Goal: Information Seeking & Learning: Compare options

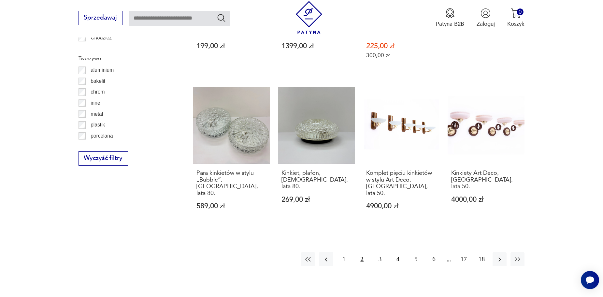
scroll to position [714, 0]
click at [382, 253] on button "3" at bounding box center [380, 260] width 14 height 14
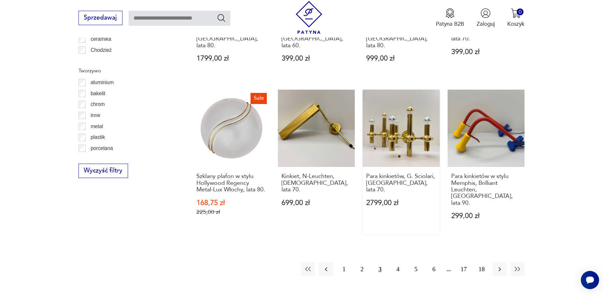
scroll to position [714, 0]
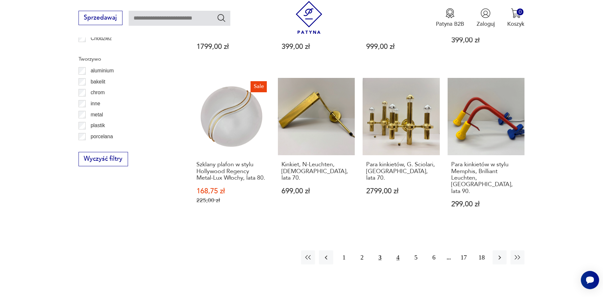
click at [396, 250] on button "4" at bounding box center [398, 257] width 14 height 14
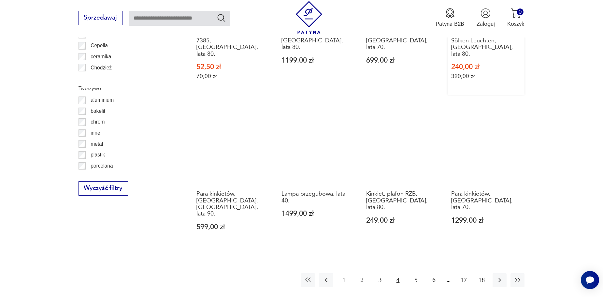
scroll to position [747, 0]
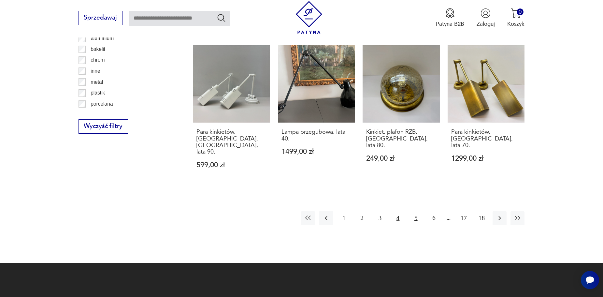
click at [415, 211] on button "5" at bounding box center [416, 218] width 14 height 14
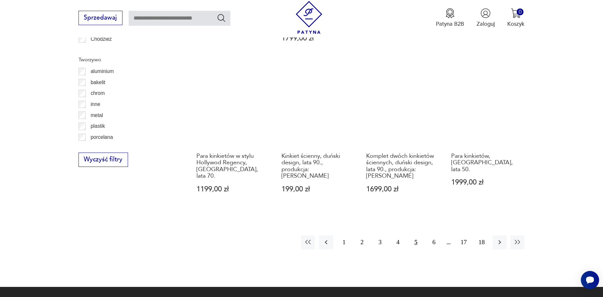
scroll to position [714, 0]
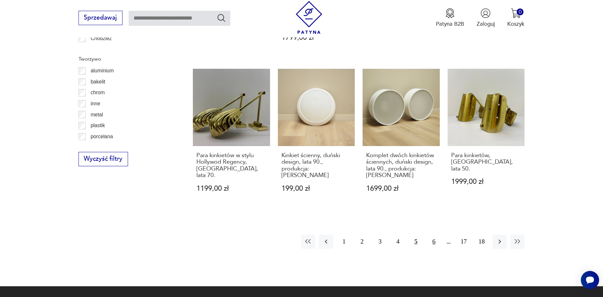
click at [437, 234] on button "6" at bounding box center [434, 241] width 14 height 14
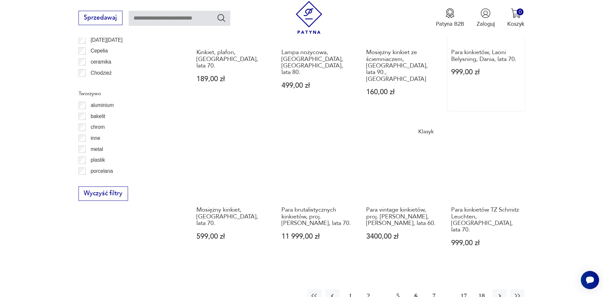
scroll to position [682, 0]
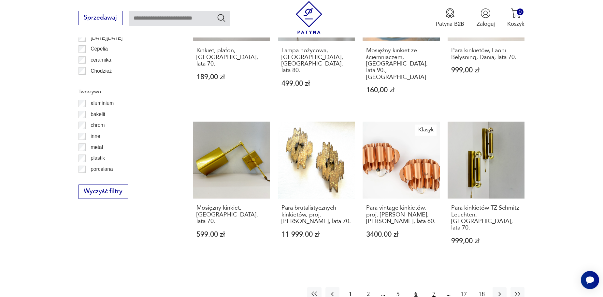
click at [435, 287] on button "7" at bounding box center [434, 294] width 14 height 14
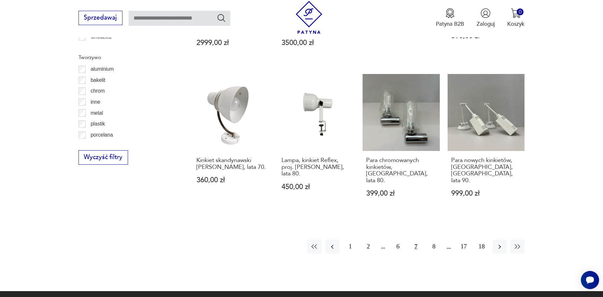
scroll to position [747, 0]
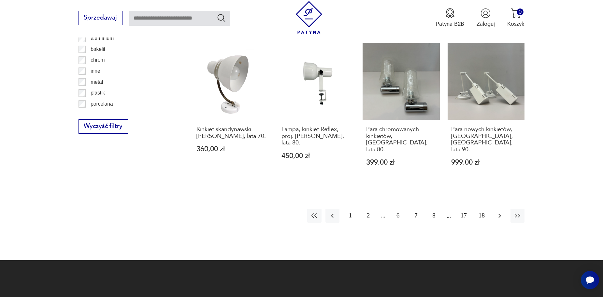
click at [499, 213] on icon "button" at bounding box center [499, 215] width 3 height 4
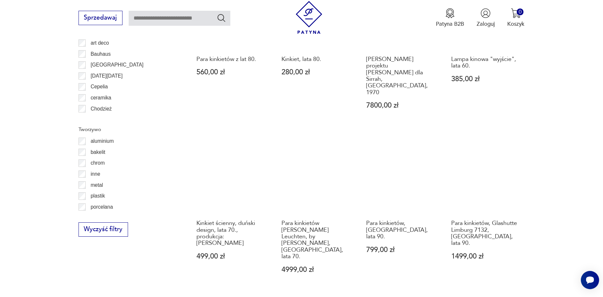
scroll to position [682, 0]
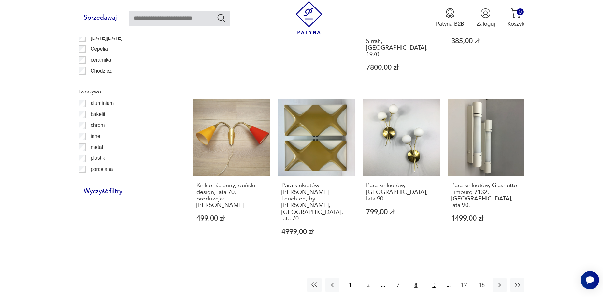
click at [432, 278] on button "9" at bounding box center [434, 285] width 14 height 14
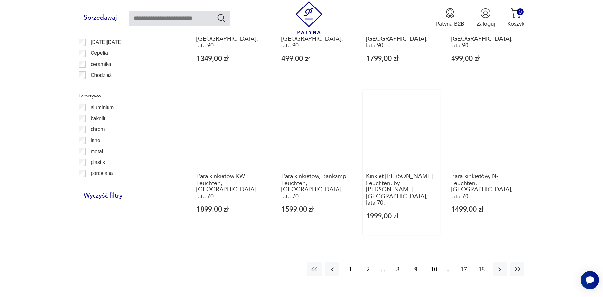
scroll to position [714, 0]
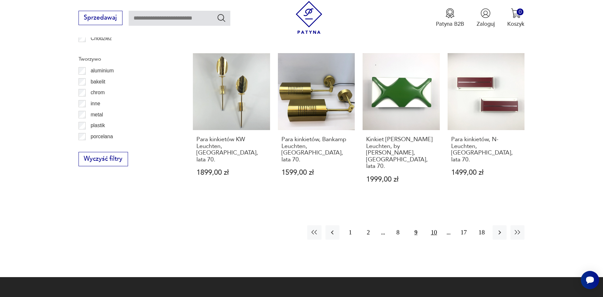
click at [434, 225] on button "10" at bounding box center [434, 232] width 14 height 14
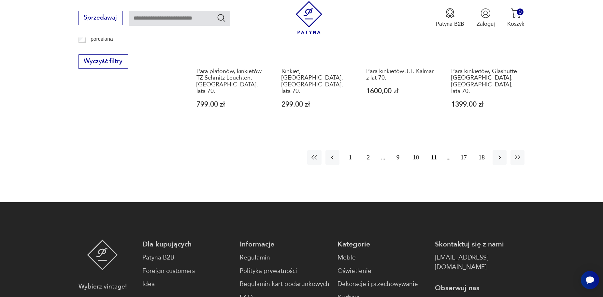
scroll to position [812, 0]
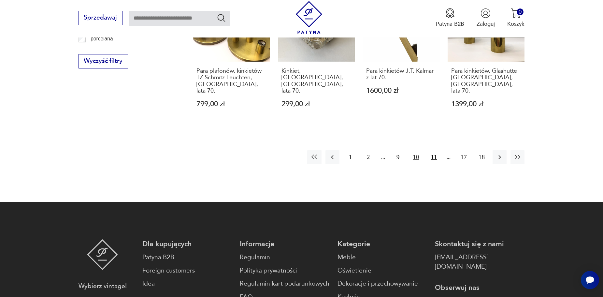
click at [434, 150] on button "11" at bounding box center [434, 157] width 14 height 14
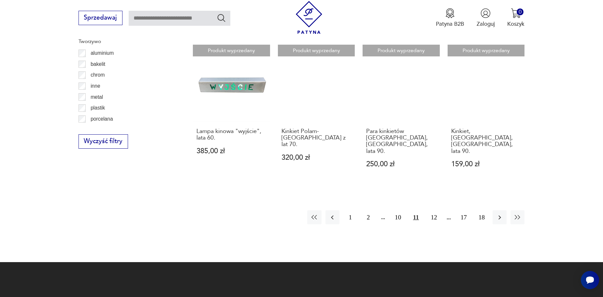
scroll to position [747, 0]
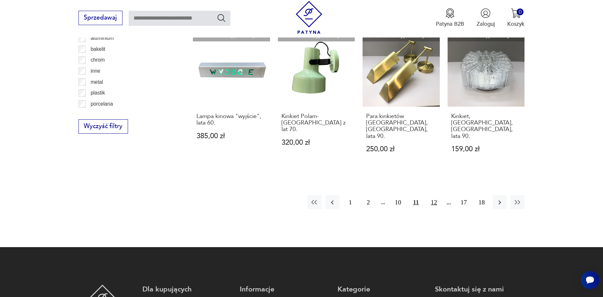
click at [433, 195] on button "12" at bounding box center [434, 202] width 14 height 14
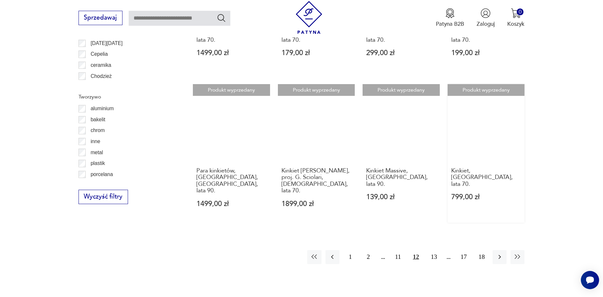
scroll to position [714, 0]
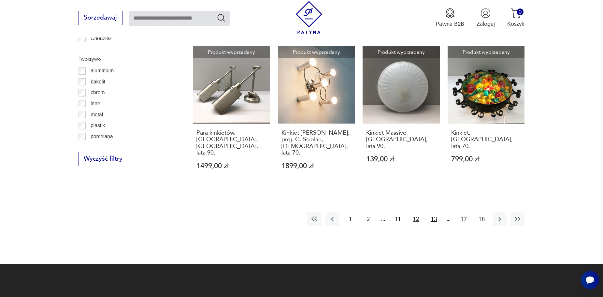
click at [436, 212] on button "13" at bounding box center [434, 219] width 14 height 14
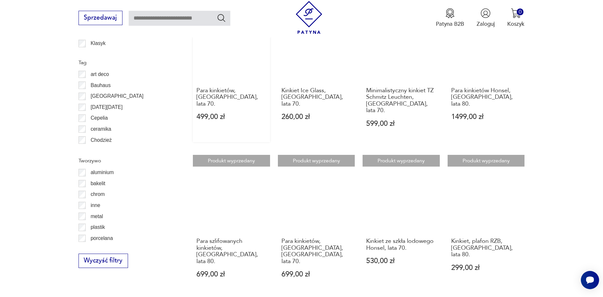
scroll to position [617, 0]
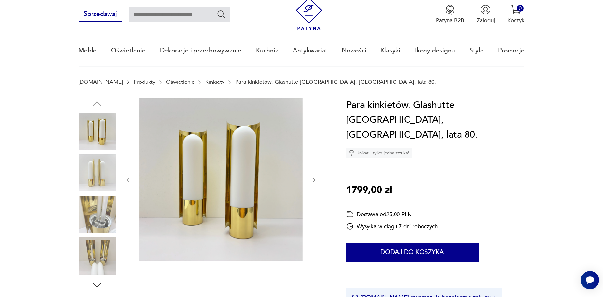
scroll to position [33, 0]
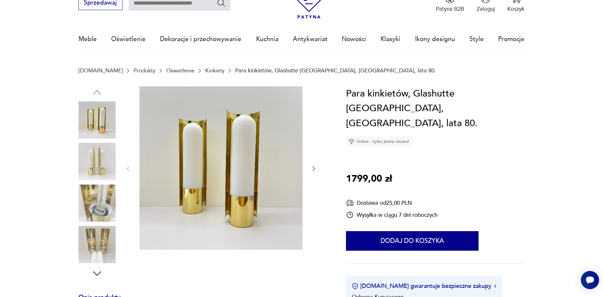
click at [94, 154] on img at bounding box center [96, 161] width 37 height 37
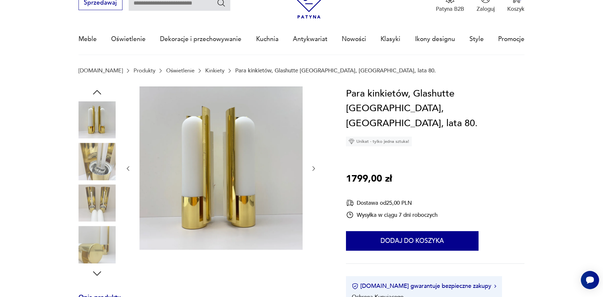
click at [92, 174] on img at bounding box center [96, 161] width 37 height 37
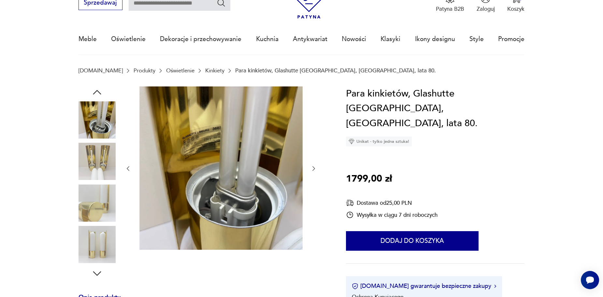
click at [95, 197] on img at bounding box center [96, 202] width 37 height 37
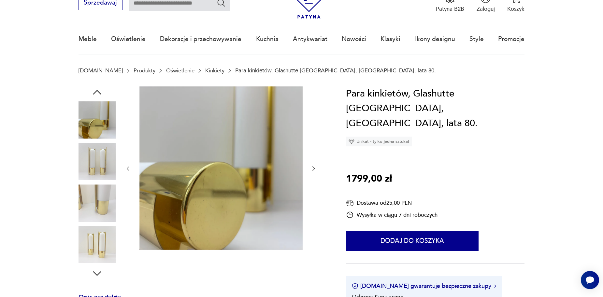
click at [95, 186] on img at bounding box center [96, 202] width 37 height 37
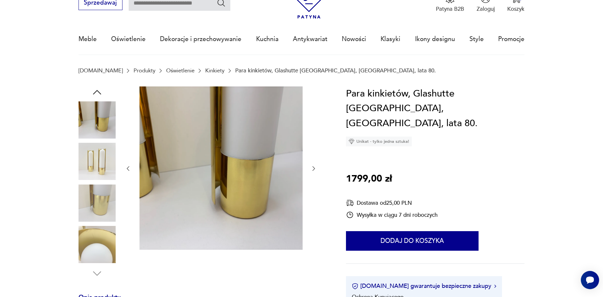
click at [92, 192] on img at bounding box center [96, 202] width 37 height 37
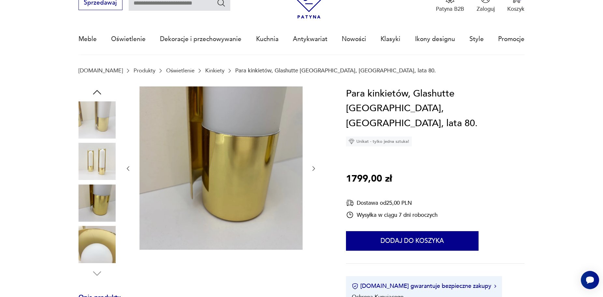
click at [94, 245] on img at bounding box center [96, 244] width 37 height 37
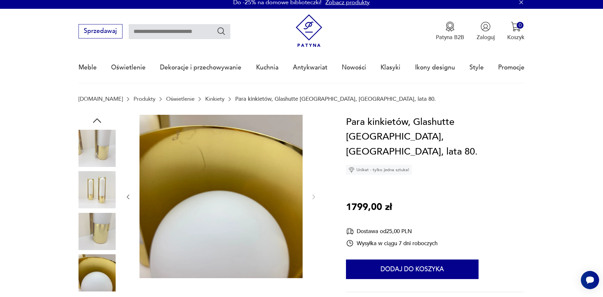
scroll to position [0, 0]
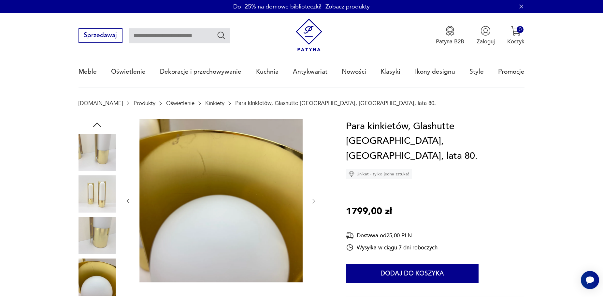
click at [110, 143] on img at bounding box center [96, 152] width 37 height 37
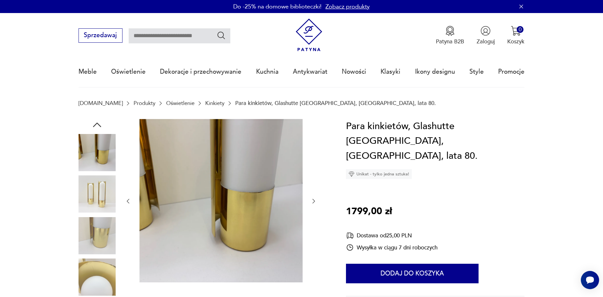
click at [86, 216] on div at bounding box center [96, 215] width 37 height 163
click at [93, 198] on img at bounding box center [96, 193] width 37 height 37
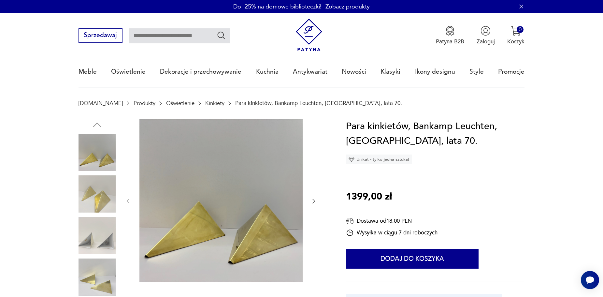
click at [98, 198] on img at bounding box center [96, 193] width 37 height 37
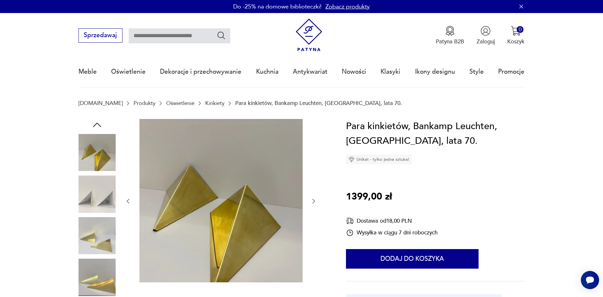
click at [92, 254] on div at bounding box center [96, 236] width 37 height 38
click at [92, 284] on img at bounding box center [96, 276] width 37 height 37
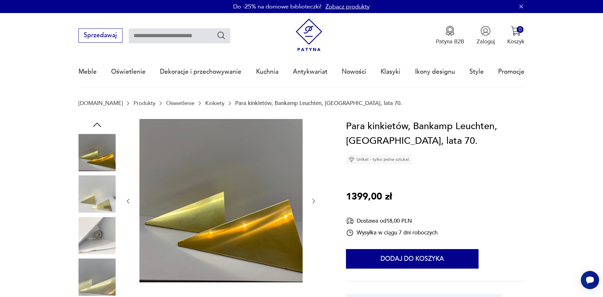
click at [93, 149] on img at bounding box center [96, 152] width 37 height 37
click at [94, 199] on img at bounding box center [96, 193] width 37 height 37
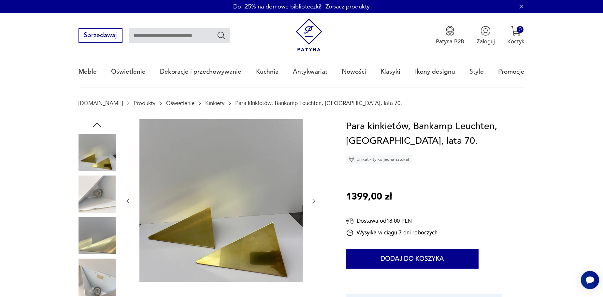
click at [97, 237] on img at bounding box center [96, 235] width 37 height 37
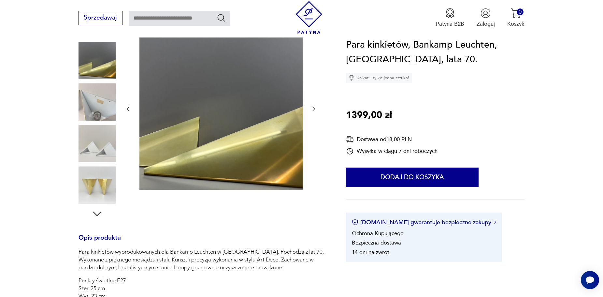
scroll to position [98, 0]
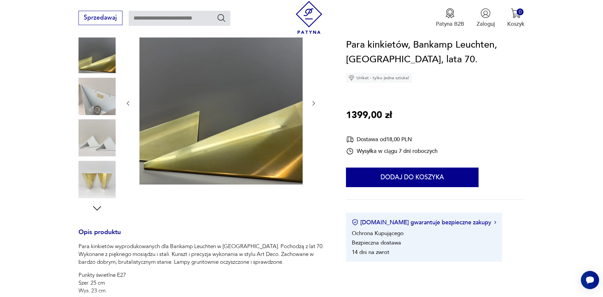
click at [97, 207] on icon "button" at bounding box center [97, 208] width 12 height 12
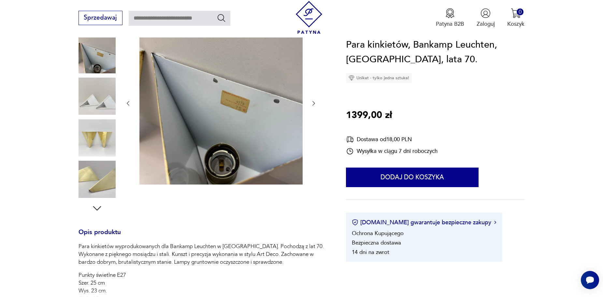
click at [97, 175] on img at bounding box center [96, 179] width 37 height 37
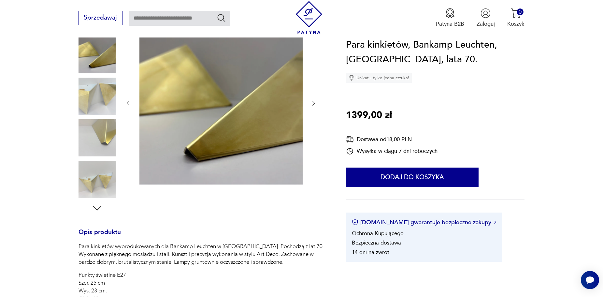
click at [93, 136] on img at bounding box center [96, 137] width 37 height 37
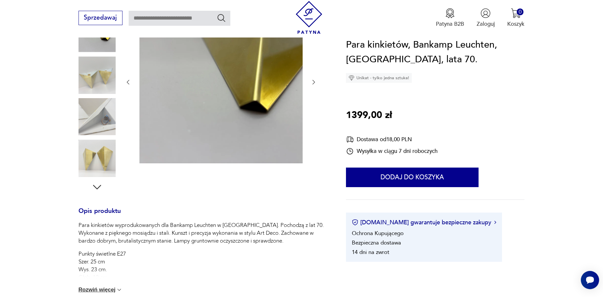
scroll to position [130, 0]
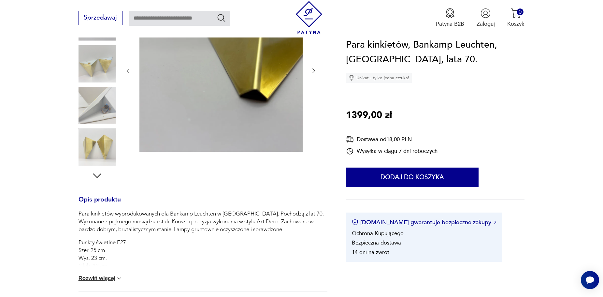
click at [93, 143] on img at bounding box center [96, 146] width 37 height 37
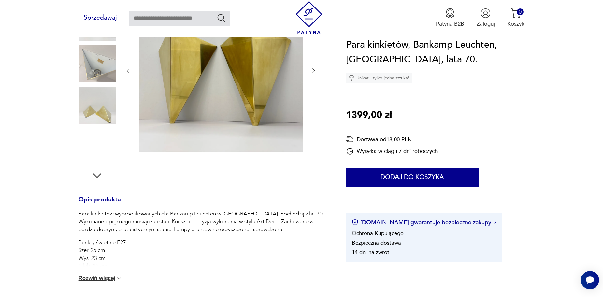
click at [95, 156] on img at bounding box center [96, 146] width 37 height 37
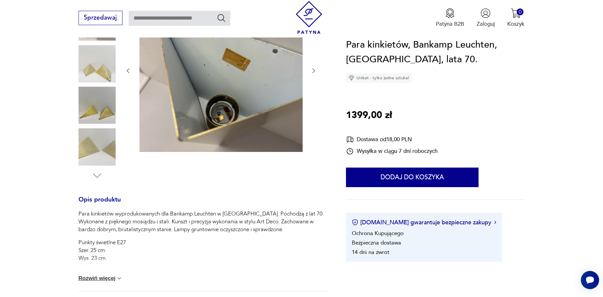
click at [93, 155] on img at bounding box center [96, 146] width 37 height 37
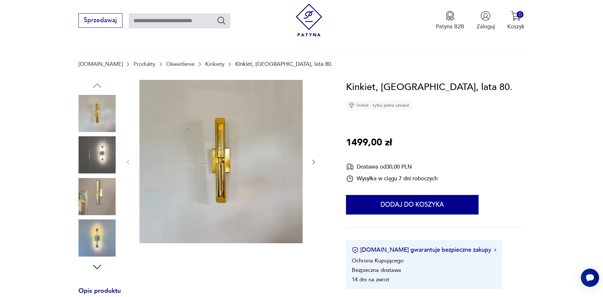
scroll to position [65, 0]
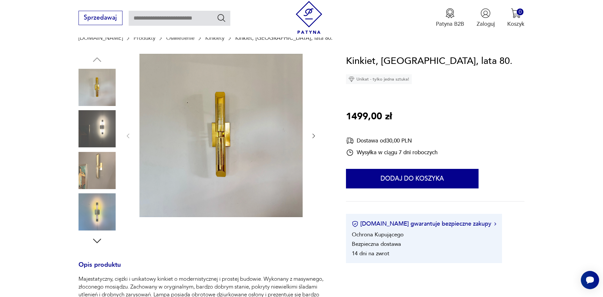
click at [93, 139] on img at bounding box center [96, 128] width 37 height 37
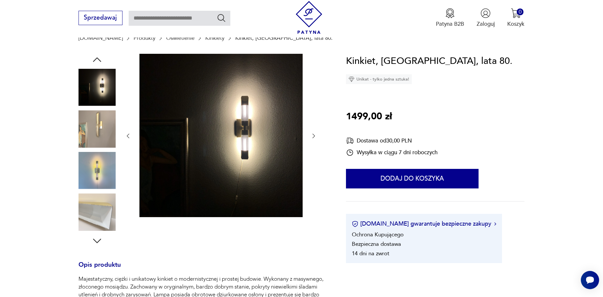
click at [93, 170] on img at bounding box center [96, 170] width 37 height 37
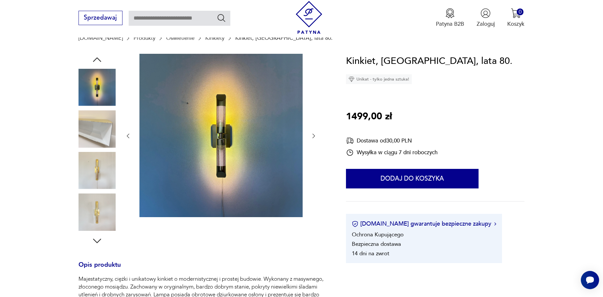
click at [95, 177] on img at bounding box center [96, 170] width 37 height 37
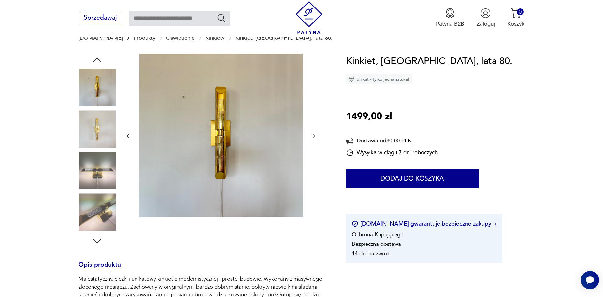
click at [100, 174] on img at bounding box center [96, 170] width 37 height 37
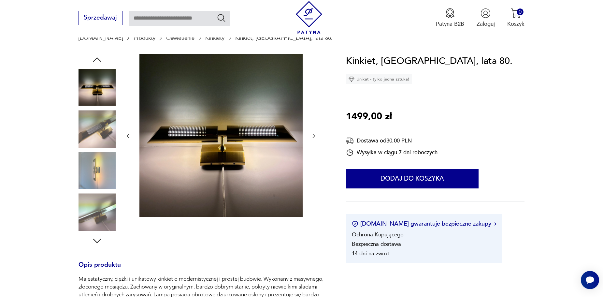
click at [98, 206] on img at bounding box center [96, 211] width 37 height 37
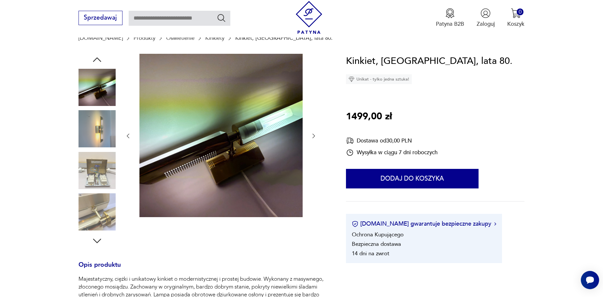
click at [103, 151] on div at bounding box center [96, 150] width 37 height 163
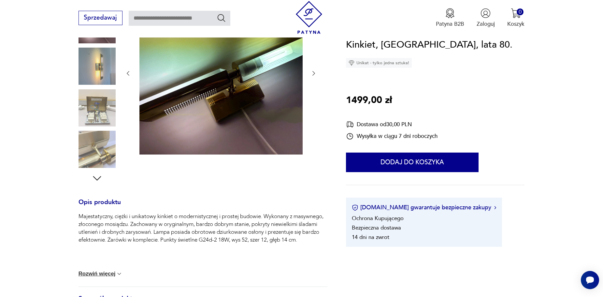
scroll to position [130, 0]
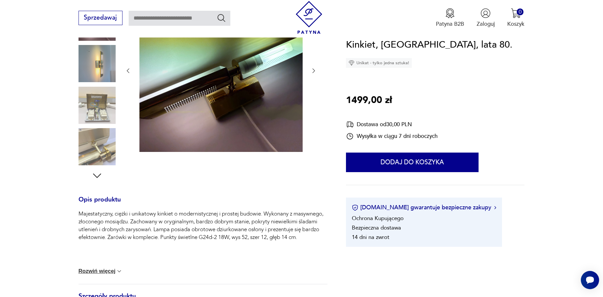
click at [100, 87] on img at bounding box center [96, 105] width 37 height 37
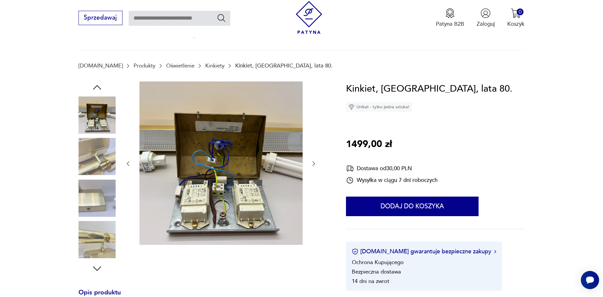
scroll to position [33, 0]
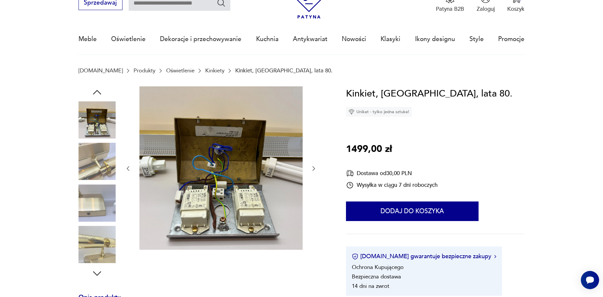
click at [96, 111] on img at bounding box center [96, 119] width 37 height 37
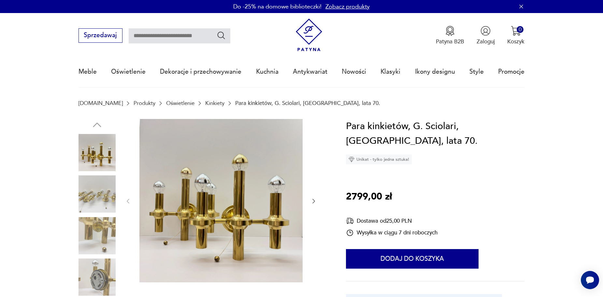
click at [110, 197] on img at bounding box center [96, 193] width 37 height 37
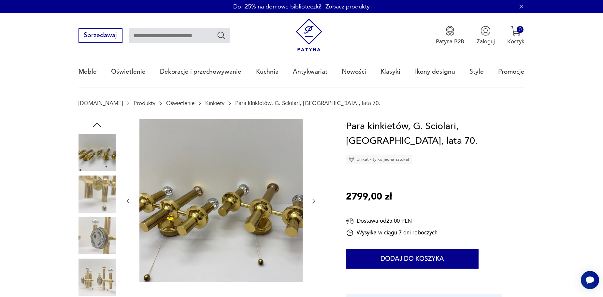
click at [100, 187] on img at bounding box center [96, 193] width 37 height 37
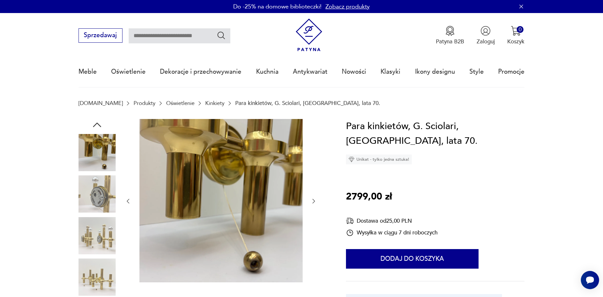
click at [98, 231] on img at bounding box center [96, 235] width 37 height 37
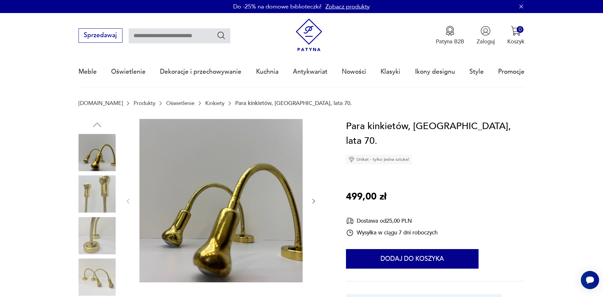
click at [110, 199] on img at bounding box center [96, 193] width 37 height 37
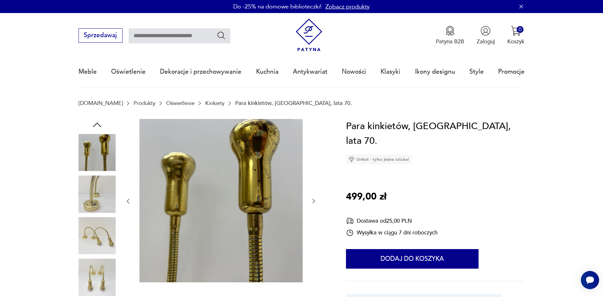
click at [100, 198] on img at bounding box center [96, 193] width 37 height 37
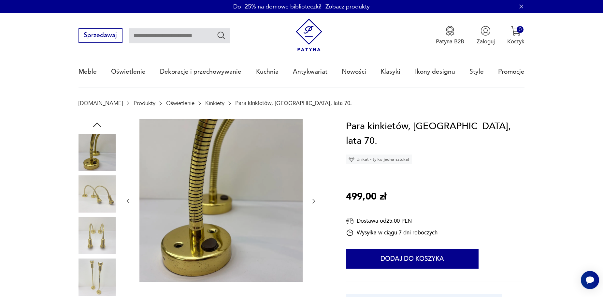
click at [97, 232] on img at bounding box center [96, 235] width 37 height 37
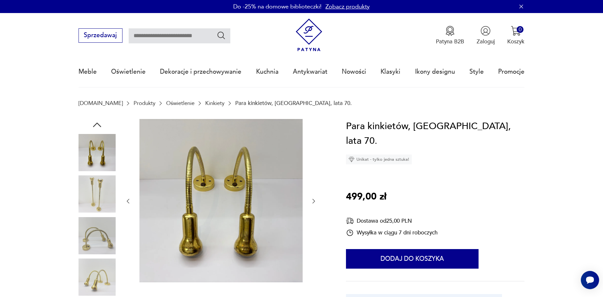
click at [94, 244] on img at bounding box center [96, 235] width 37 height 37
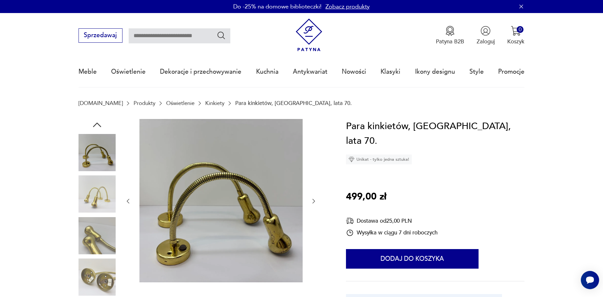
click at [103, 241] on img at bounding box center [96, 235] width 37 height 37
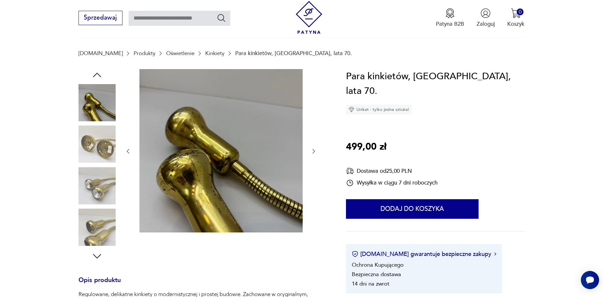
scroll to position [163, 0]
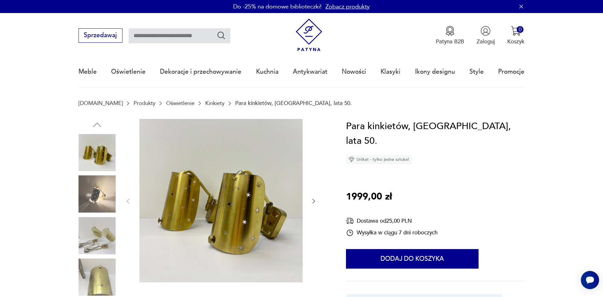
click at [93, 186] on img at bounding box center [96, 193] width 37 height 37
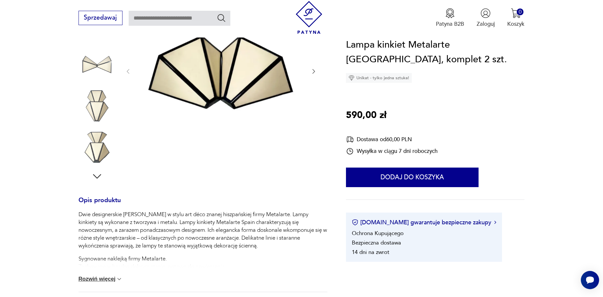
scroll to position [130, 0]
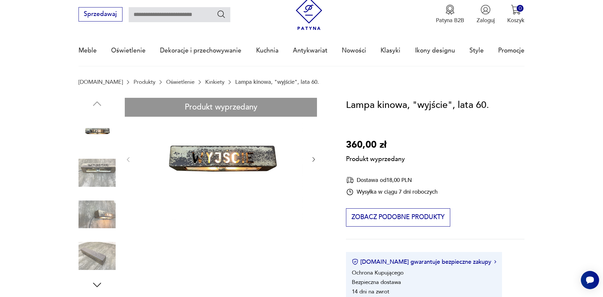
scroll to position [33, 0]
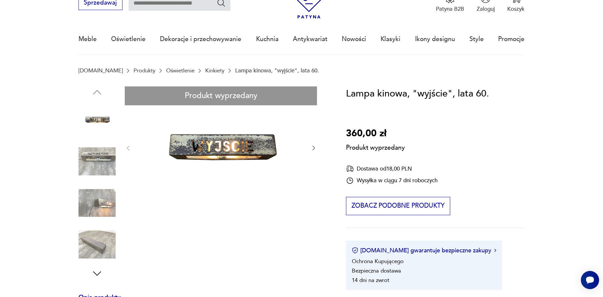
click at [102, 159] on div "Produkt wyprzedany Opis produktu Stara lampa kinowa, kinkiet wiszący nad wyjści…" at bounding box center [202, 286] width 249 height 400
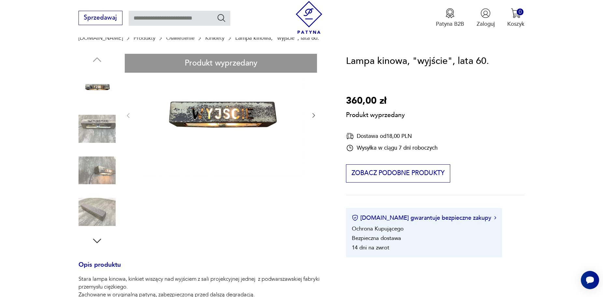
click at [94, 172] on div "Produkt wyprzedany Opis produktu Stara lampa kinowa, kinkiet wiszący nad wyjści…" at bounding box center [202, 254] width 249 height 400
